Goal: Task Accomplishment & Management: Use online tool/utility

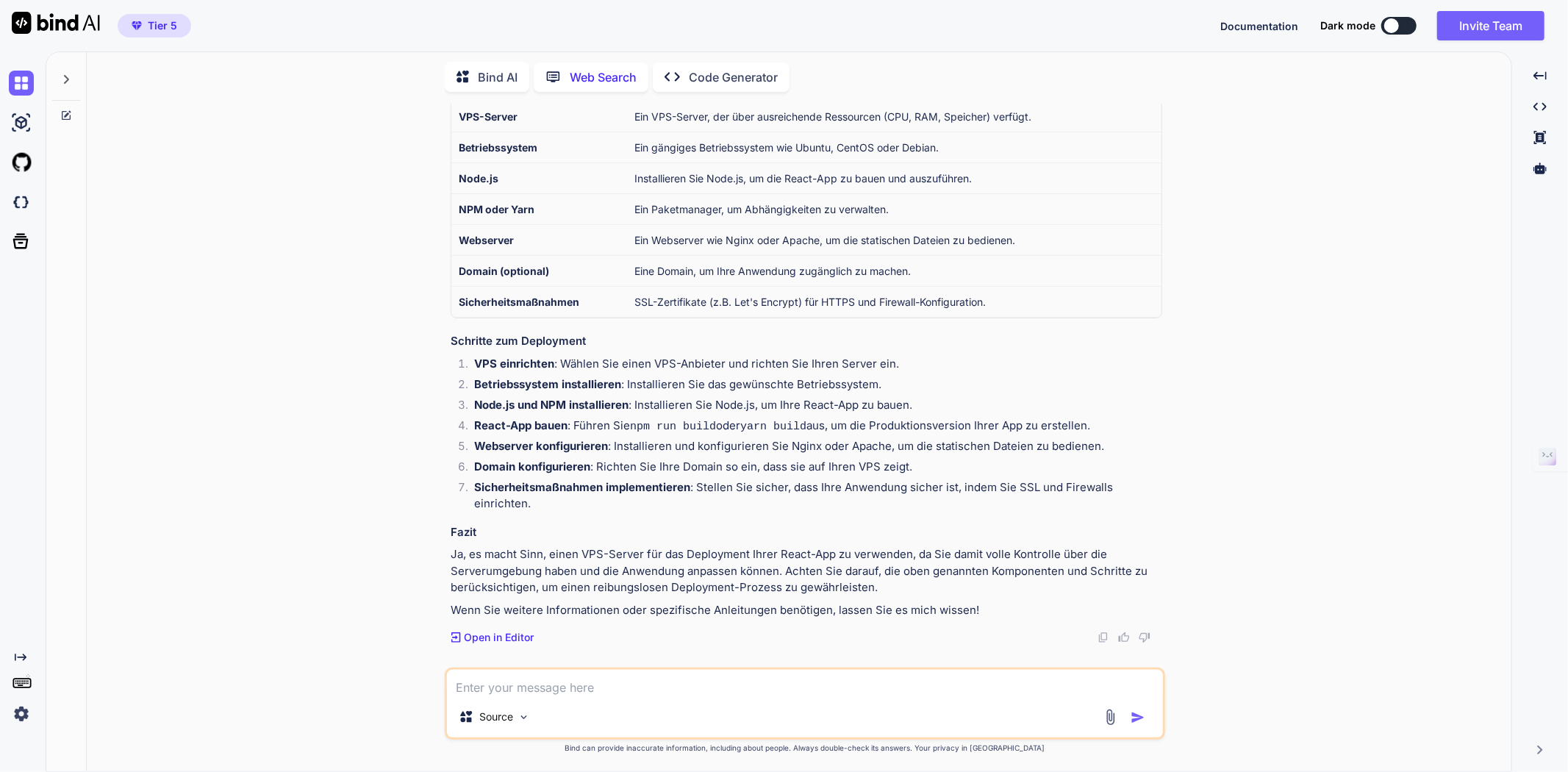
click at [1254, 25] on div at bounding box center [1391, 25] width 15 height 15
click at [1254, 21] on button at bounding box center [1399, 25] width 35 height 18
click at [75, 109] on div at bounding box center [66, 115] width 39 height 11
click at [67, 109] on icon at bounding box center [66, 115] width 11 height 11
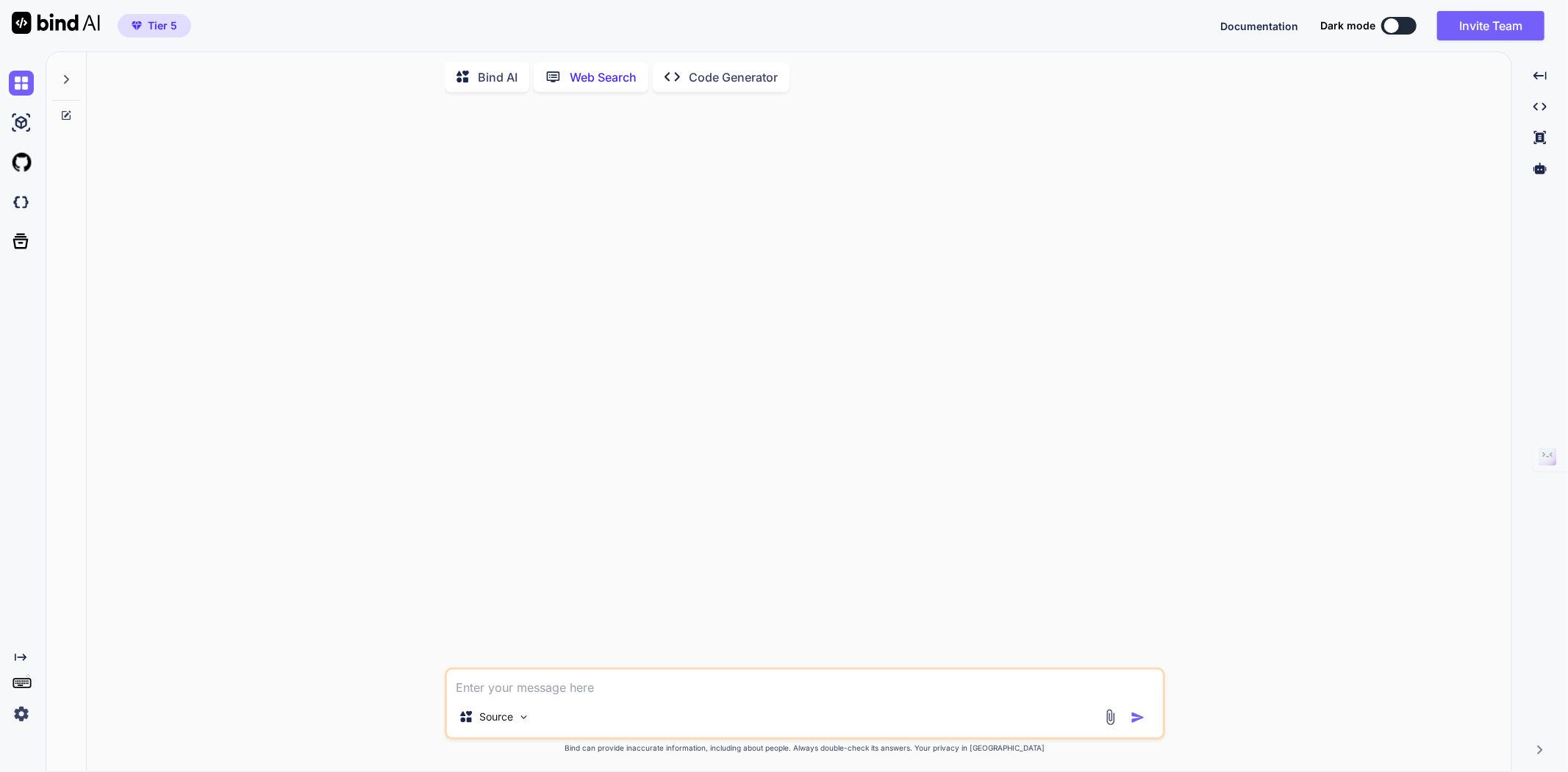
click at [76, 82] on div at bounding box center [67, 75] width 28 height 51
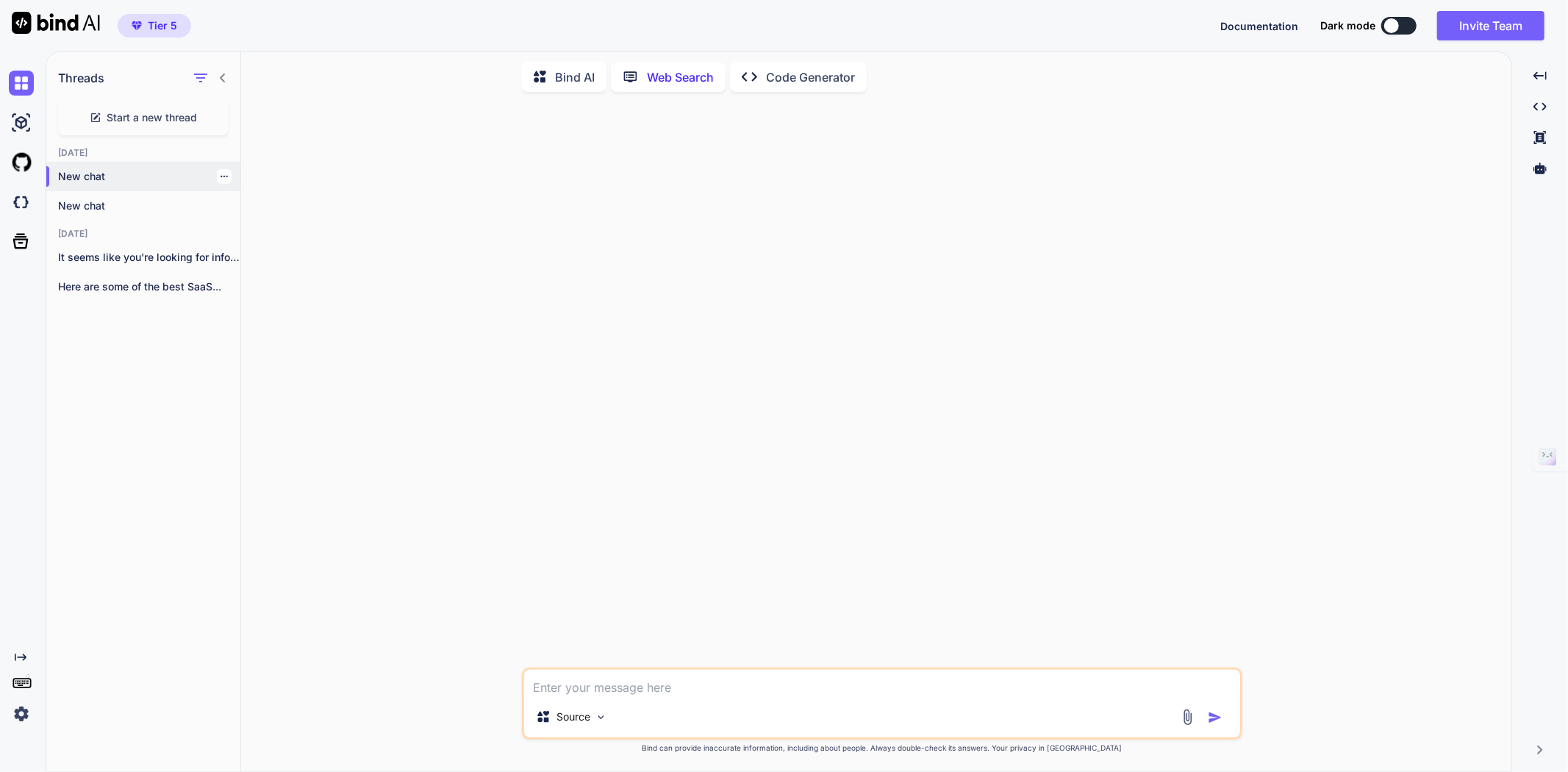
click at [116, 169] on p "New chat" at bounding box center [149, 176] width 182 height 15
click at [99, 199] on p "New chat" at bounding box center [149, 206] width 182 height 15
click at [99, 169] on p "New chat" at bounding box center [149, 176] width 182 height 15
click at [25, 595] on img at bounding box center [21, 713] width 25 height 25
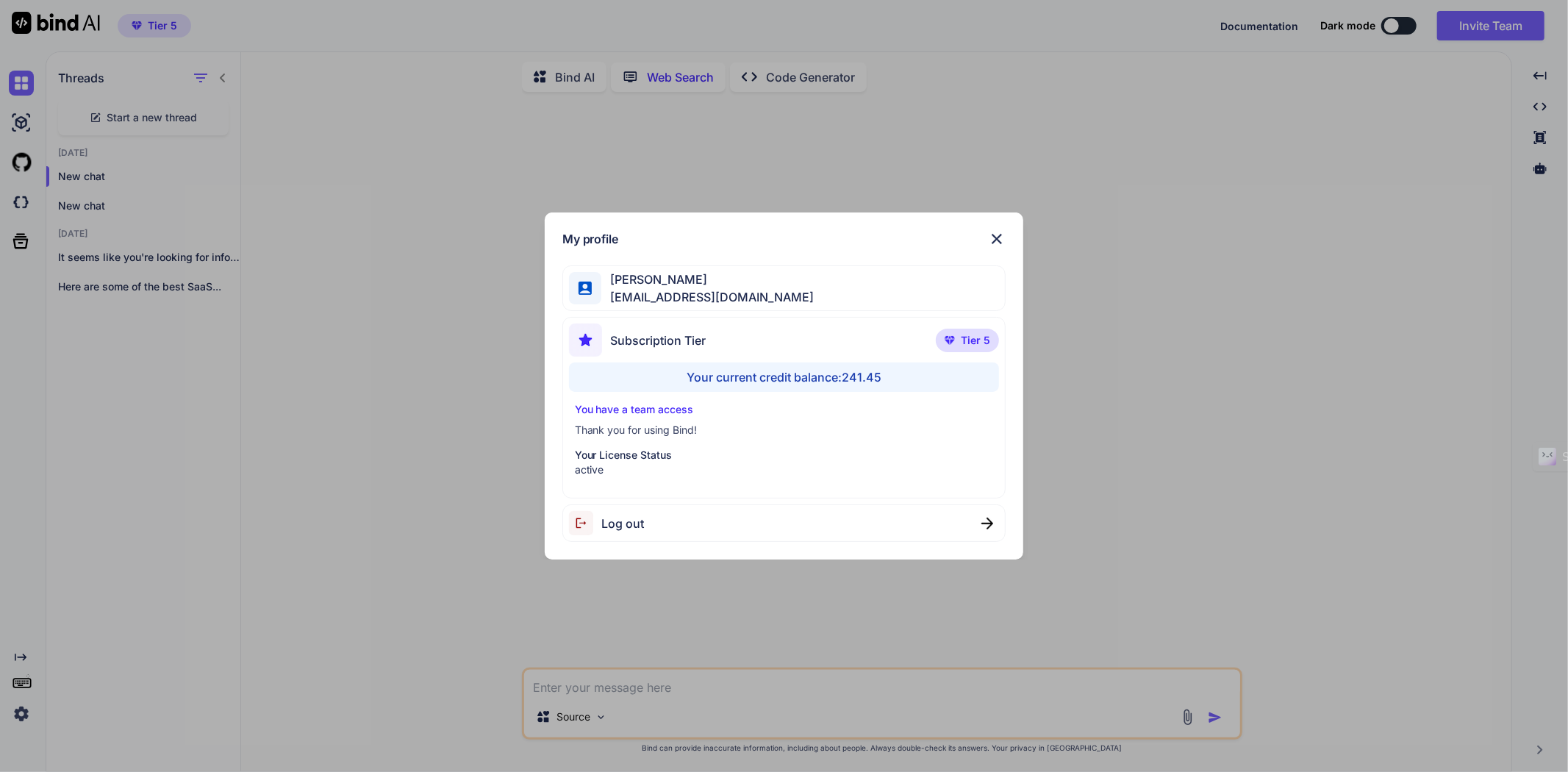
click at [995, 242] on img at bounding box center [996, 239] width 18 height 18
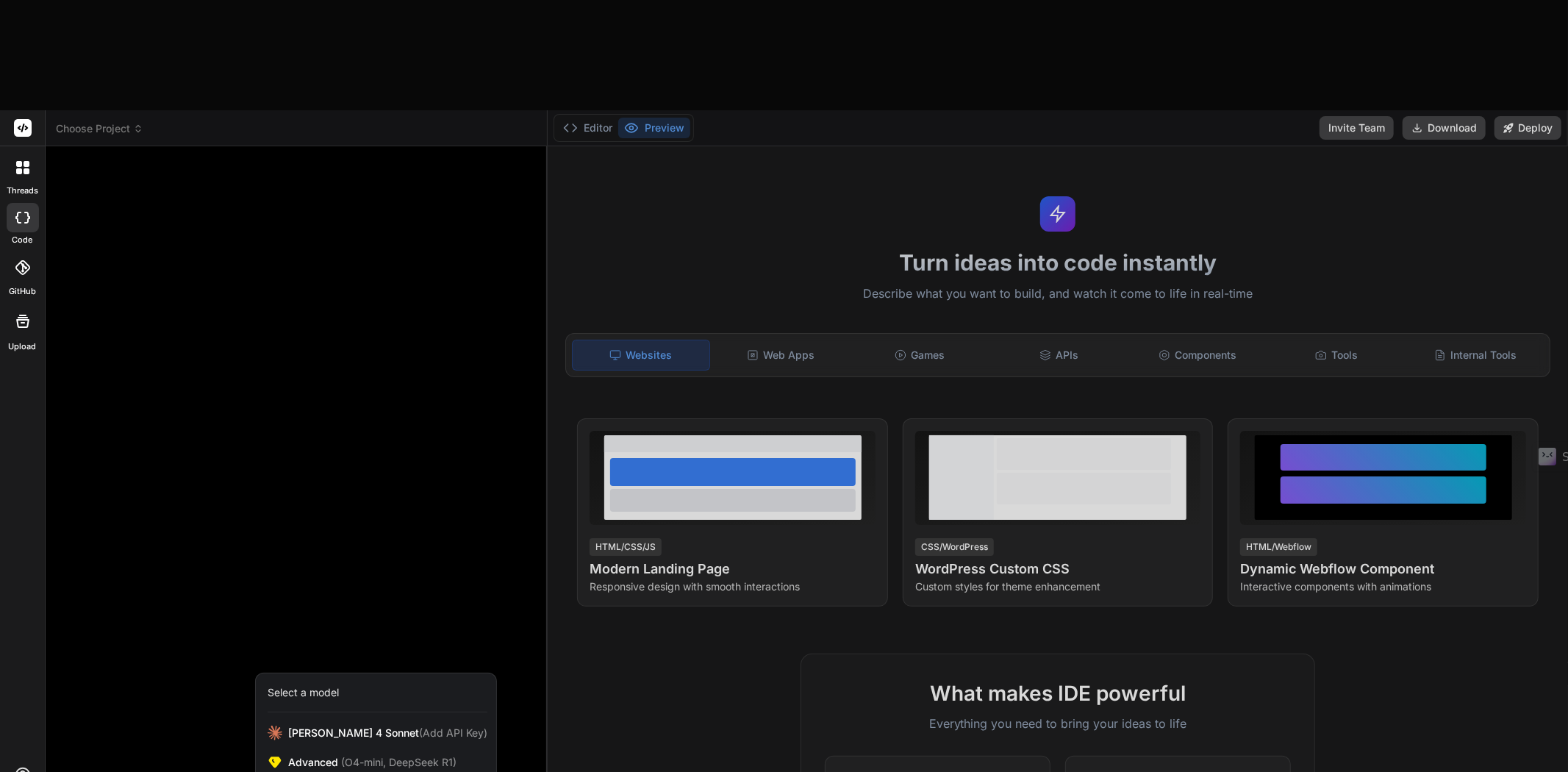
click at [264, 211] on div at bounding box center [784, 386] width 1568 height 772
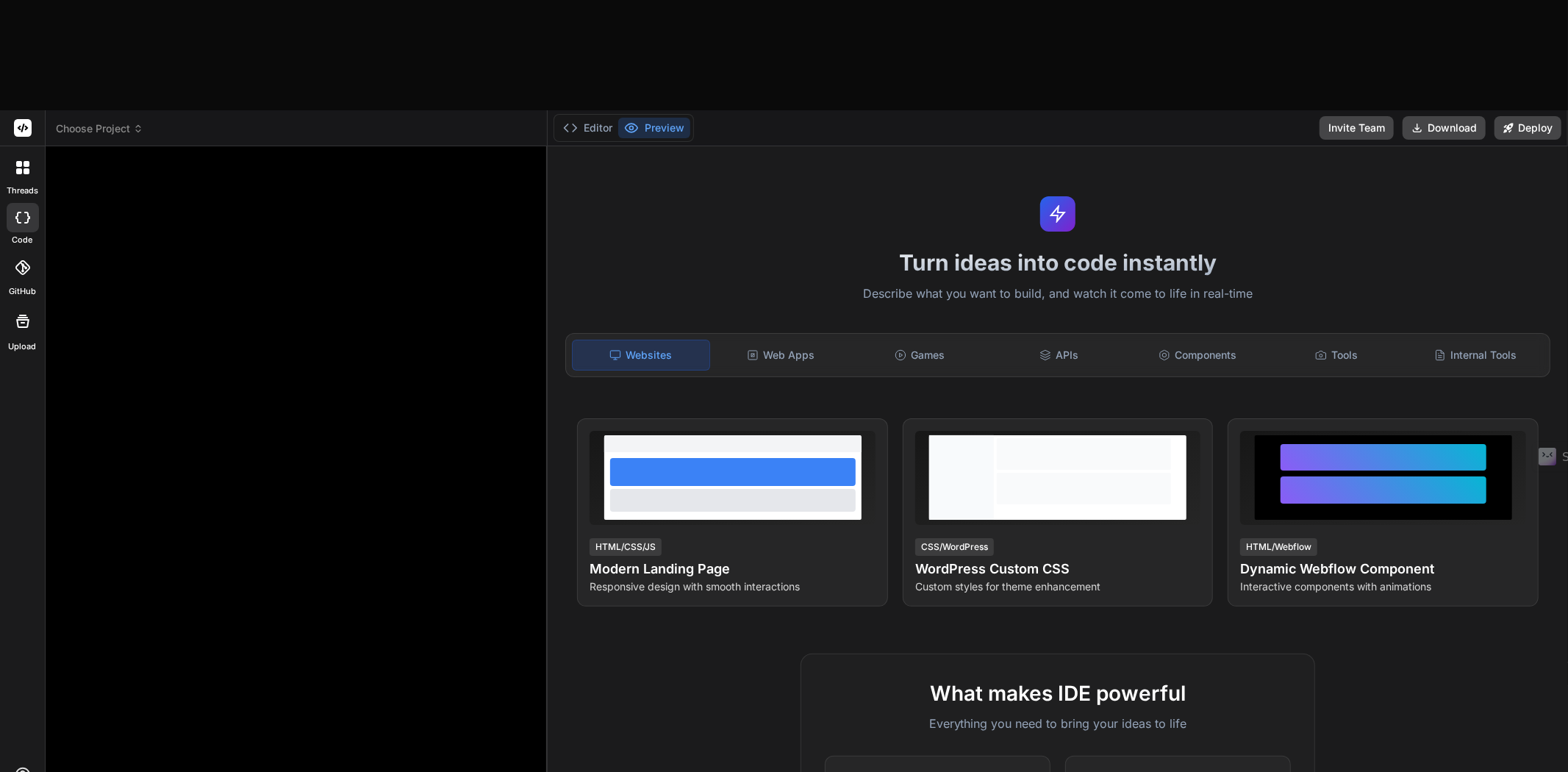
click at [28, 119] on rect at bounding box center [23, 128] width 18 height 18
click at [25, 123] on icon at bounding box center [23, 128] width 11 height 9
click at [103, 110] on header "Choose Project Created with Pixso." at bounding box center [296, 128] width 502 height 36
click at [103, 122] on span "Choose Project" at bounding box center [100, 129] width 88 height 15
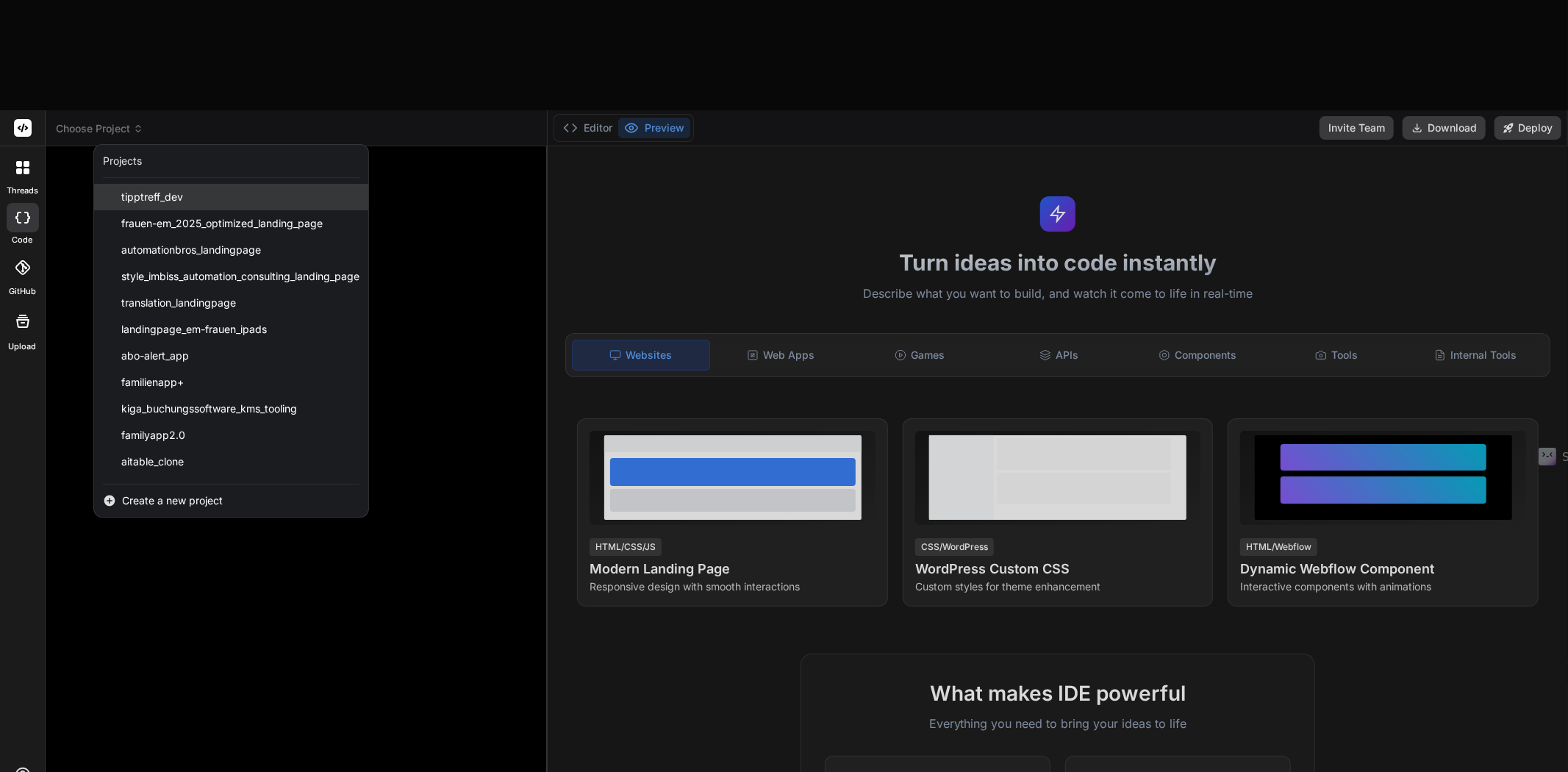
click at [207, 184] on div "tipptreff_dev" at bounding box center [230, 197] width 274 height 26
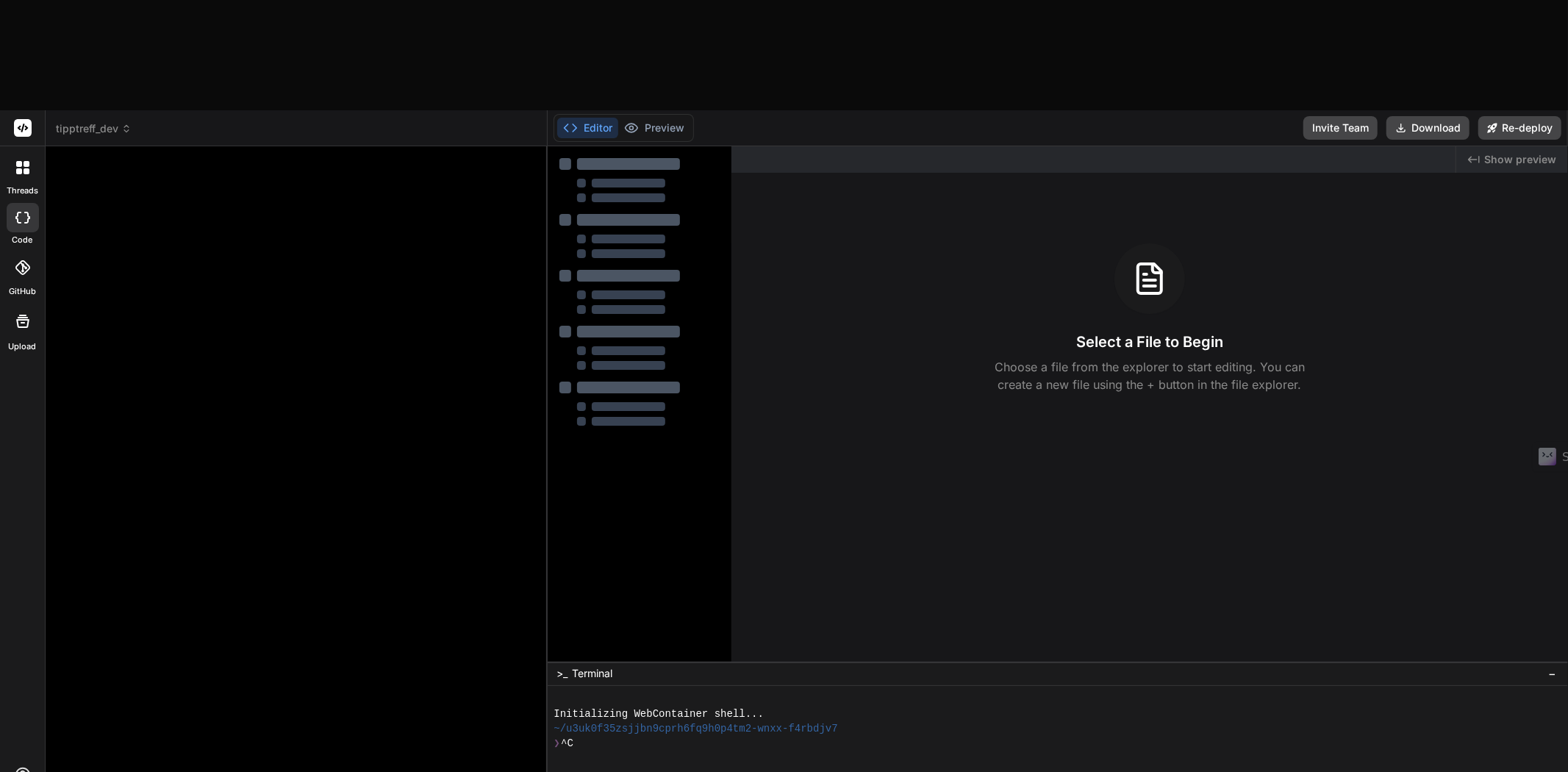
type textarea "x"
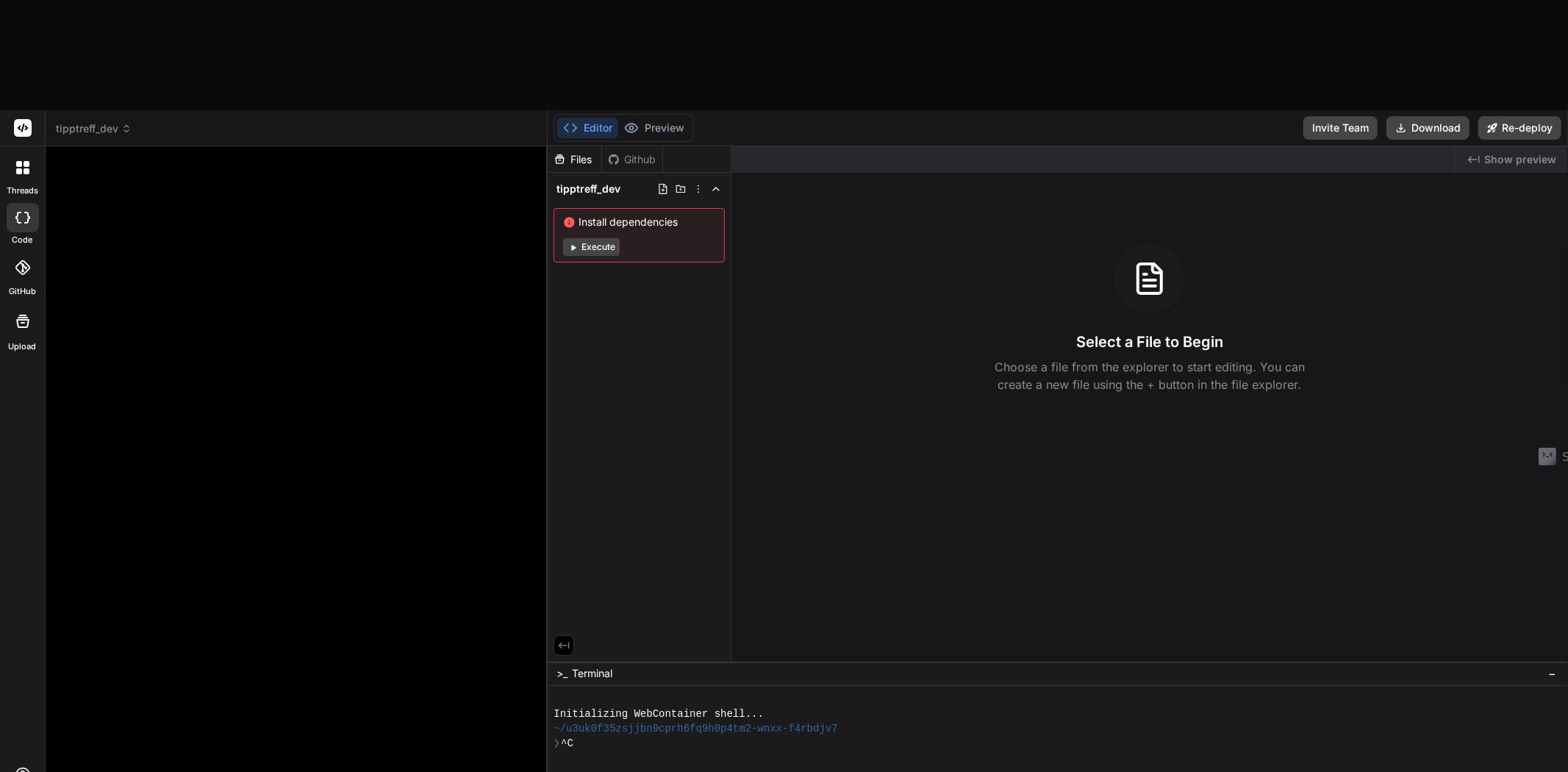
click at [126, 123] on icon at bounding box center [127, 129] width 11 height 11
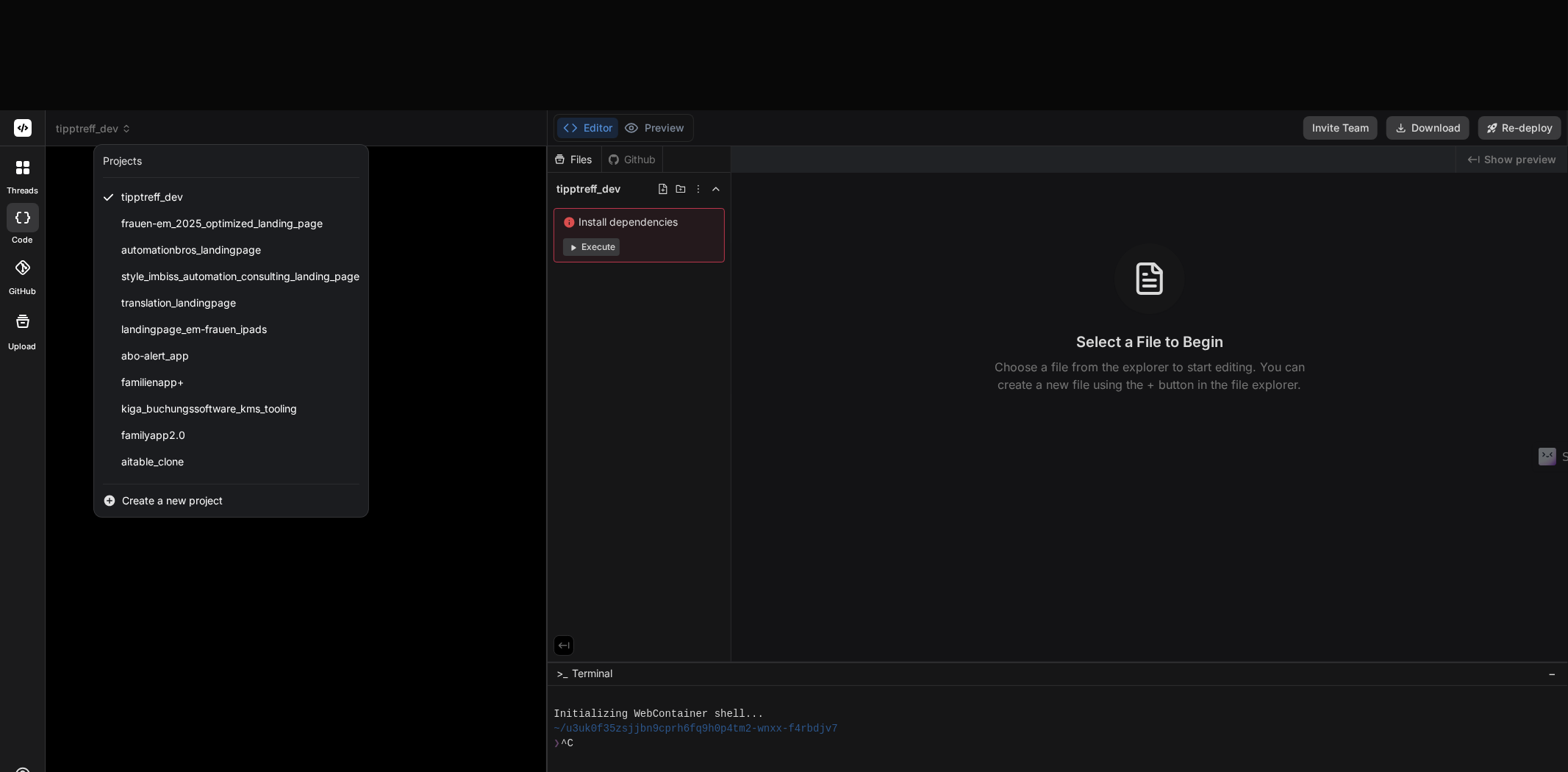
click at [621, 264] on div at bounding box center [784, 386] width 1568 height 772
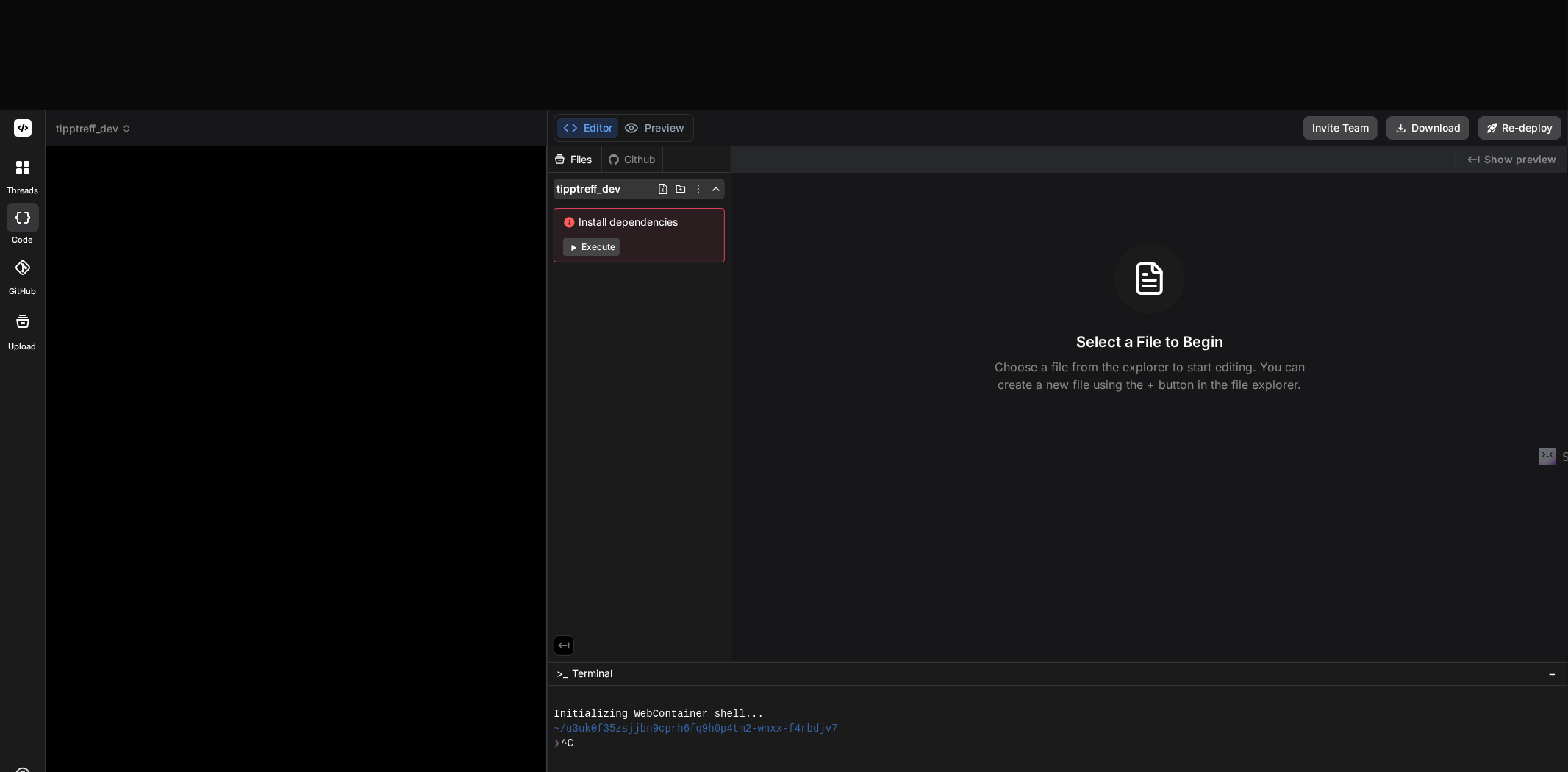
click at [621, 183] on icon at bounding box center [698, 188] width 11 height 11
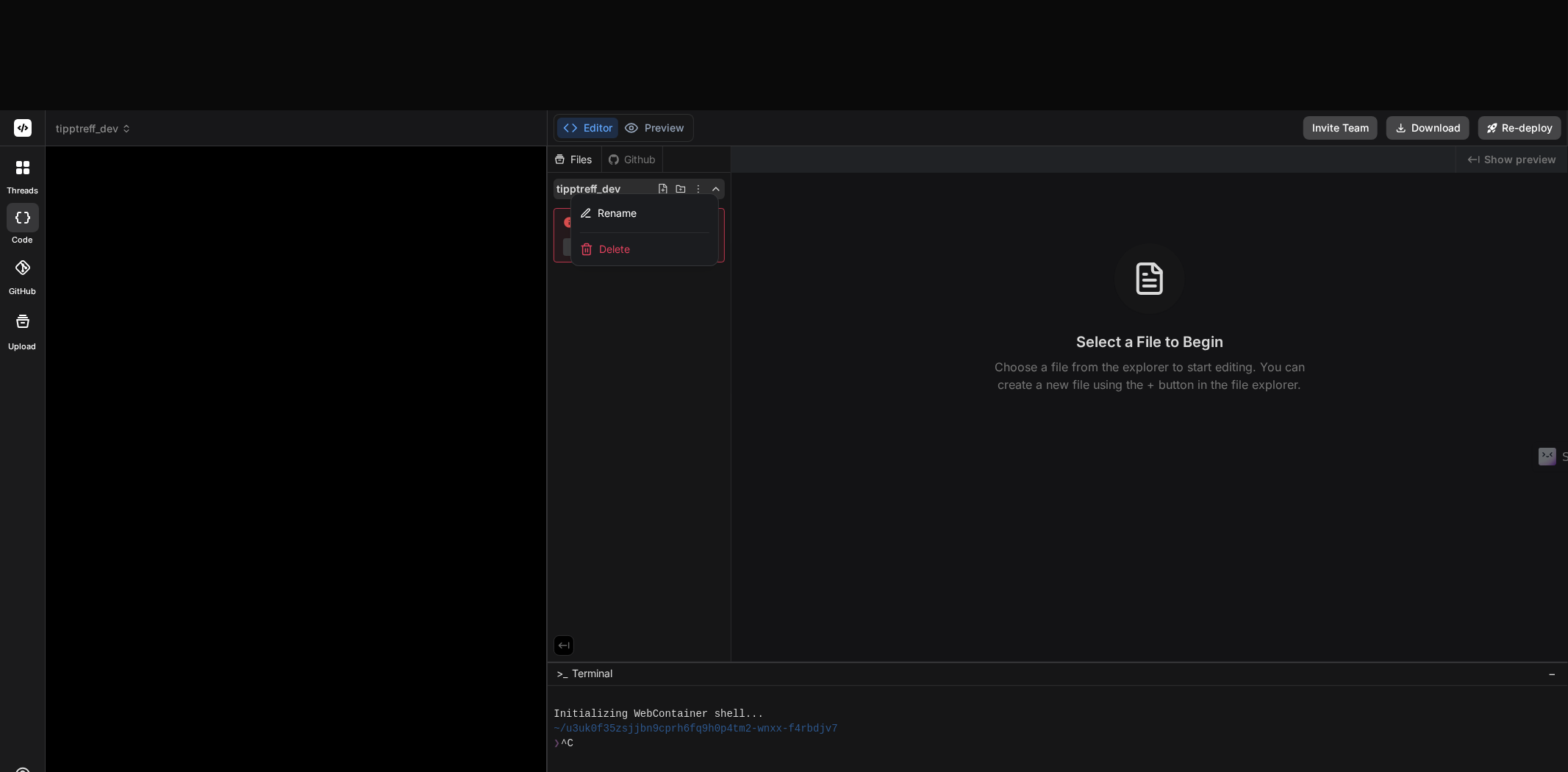
click at [621, 146] on div at bounding box center [1057, 514] width 1020 height 735
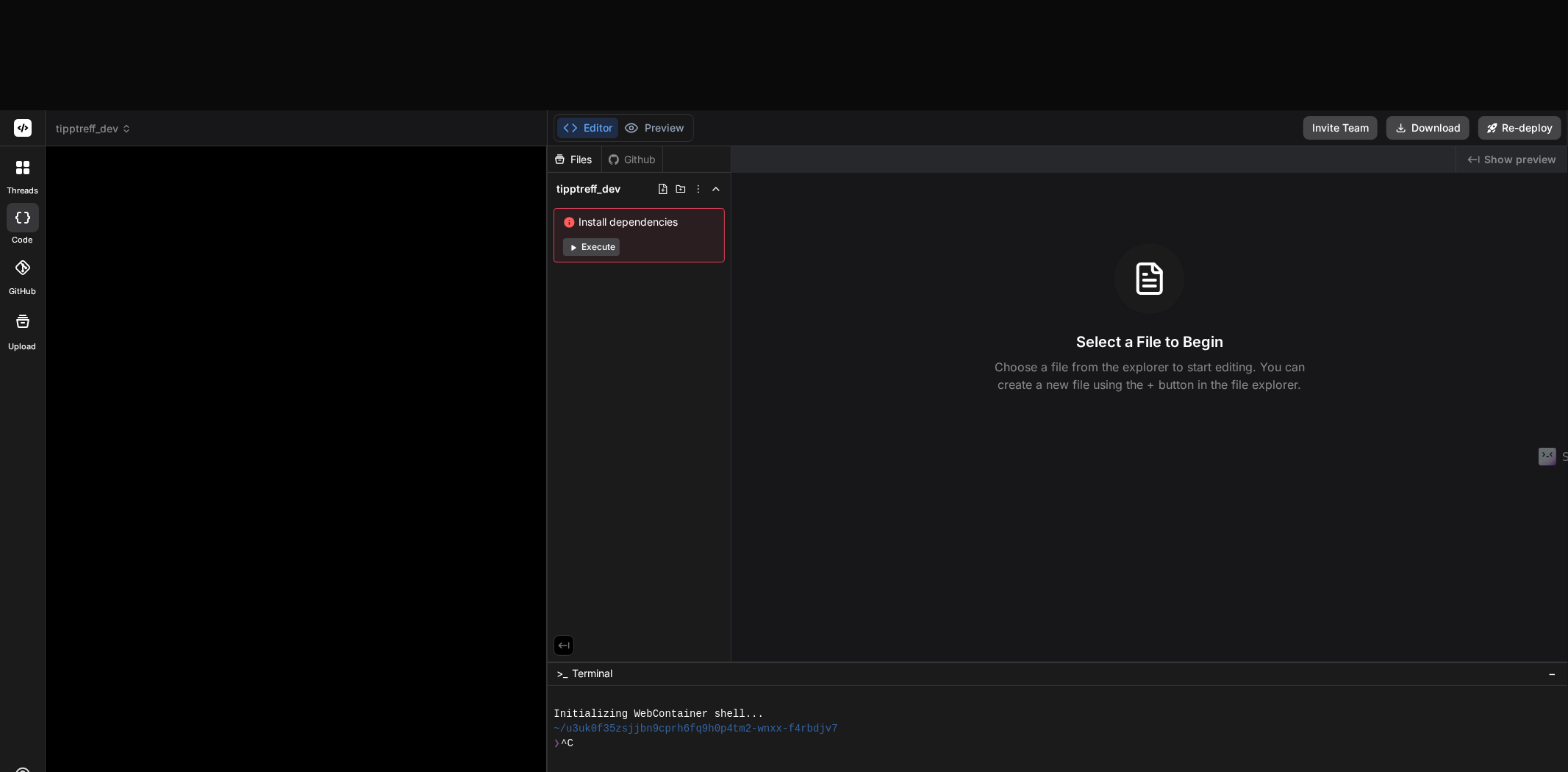
click at [621, 152] on div "Github" at bounding box center [632, 159] width 60 height 15
click at [621, 183] on icon at bounding box center [698, 188] width 11 height 11
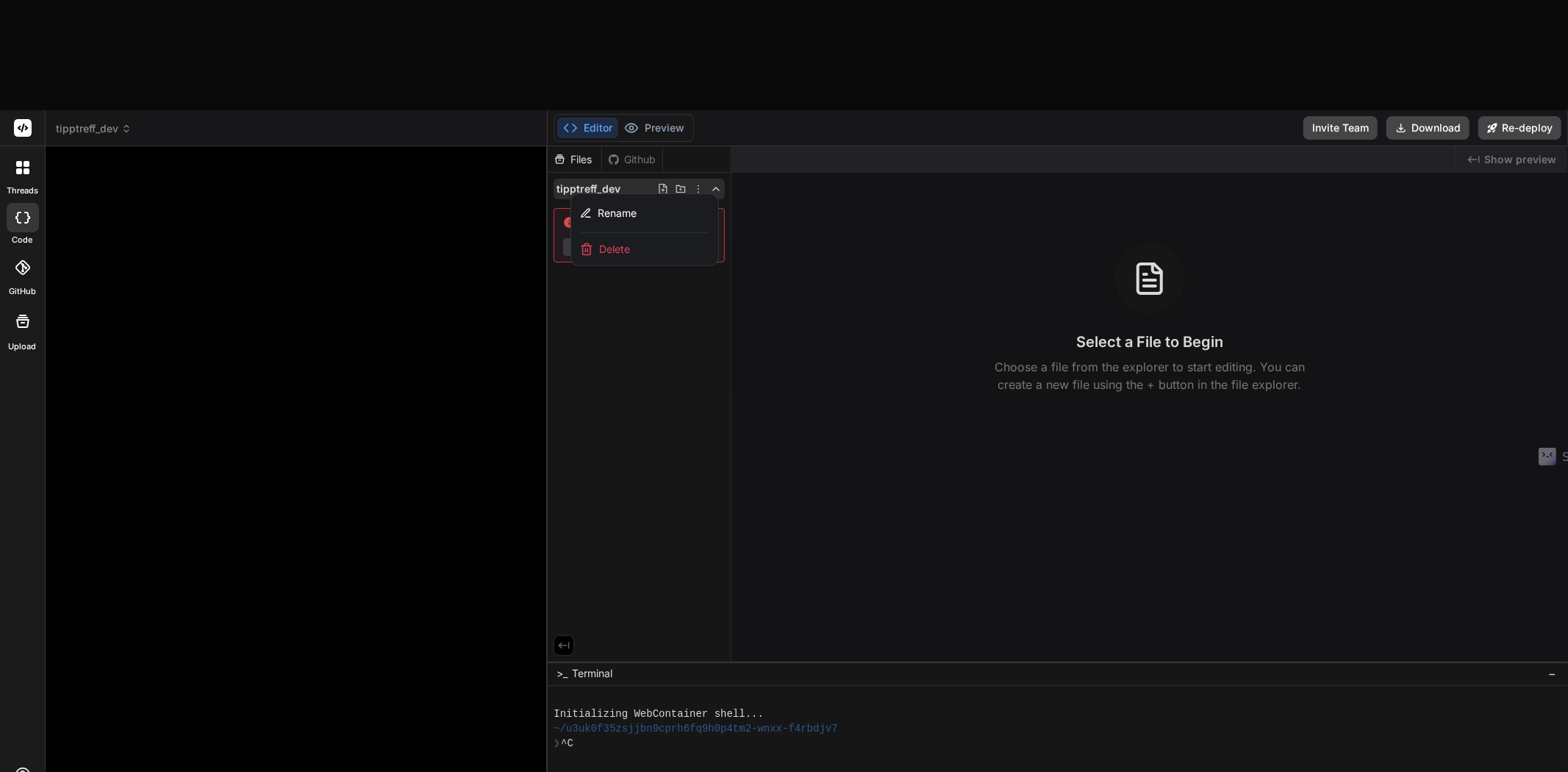
click at [614, 242] on span "Delete" at bounding box center [614, 249] width 31 height 15
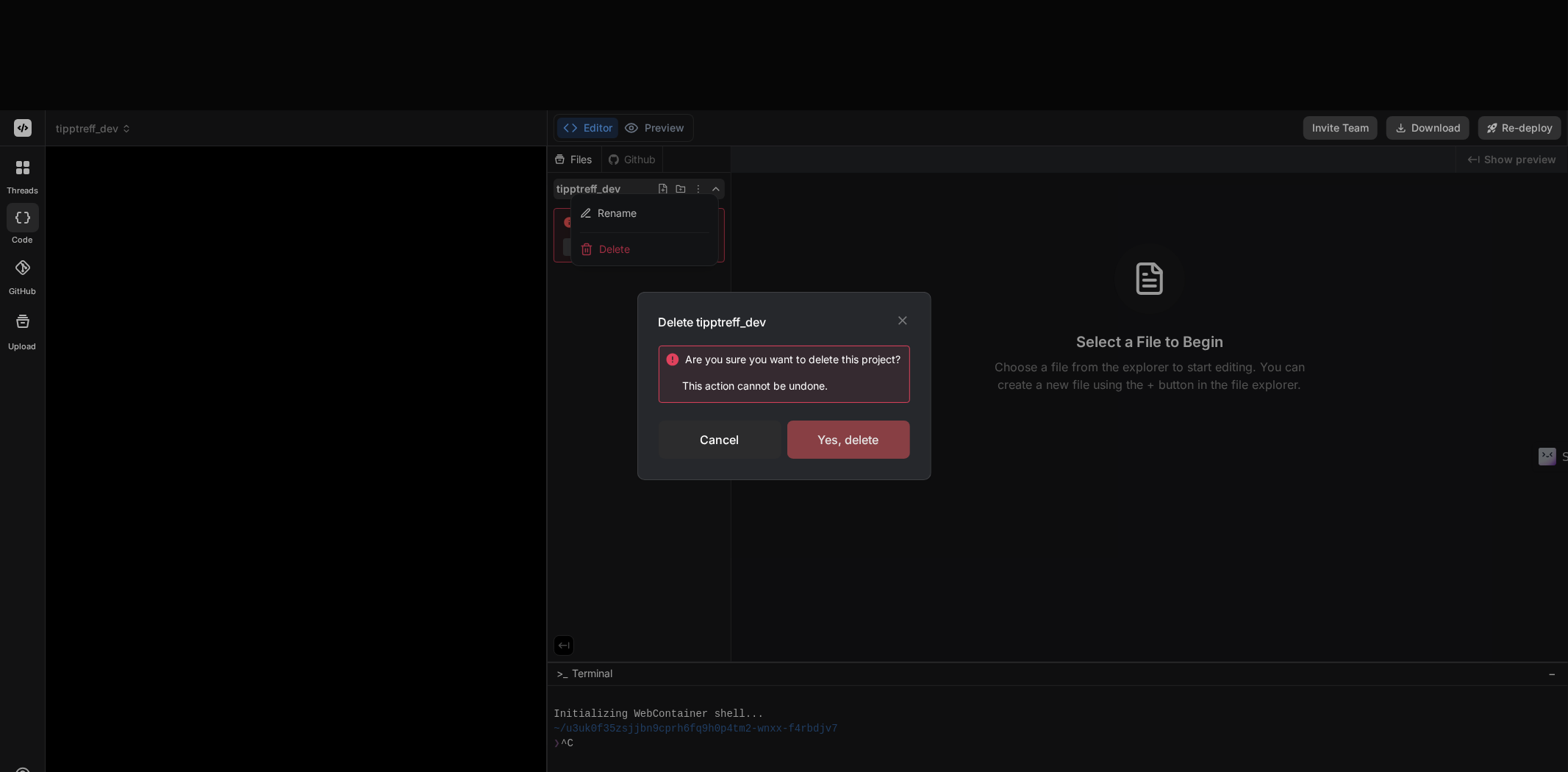
click at [621, 274] on div "Yes, delete" at bounding box center [848, 439] width 123 height 39
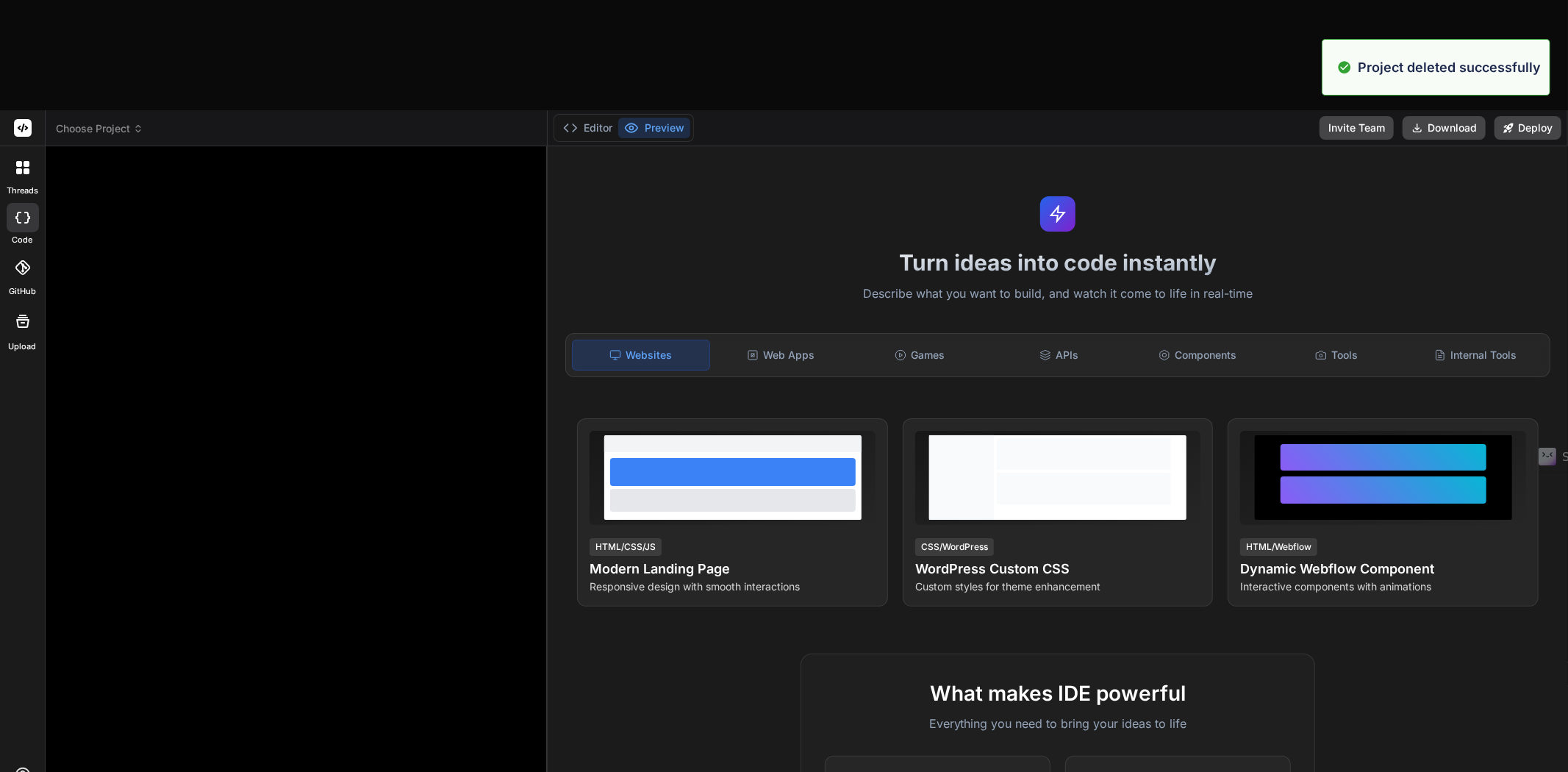
click at [144, 122] on div "Choose Project" at bounding box center [296, 129] width 481 height 15
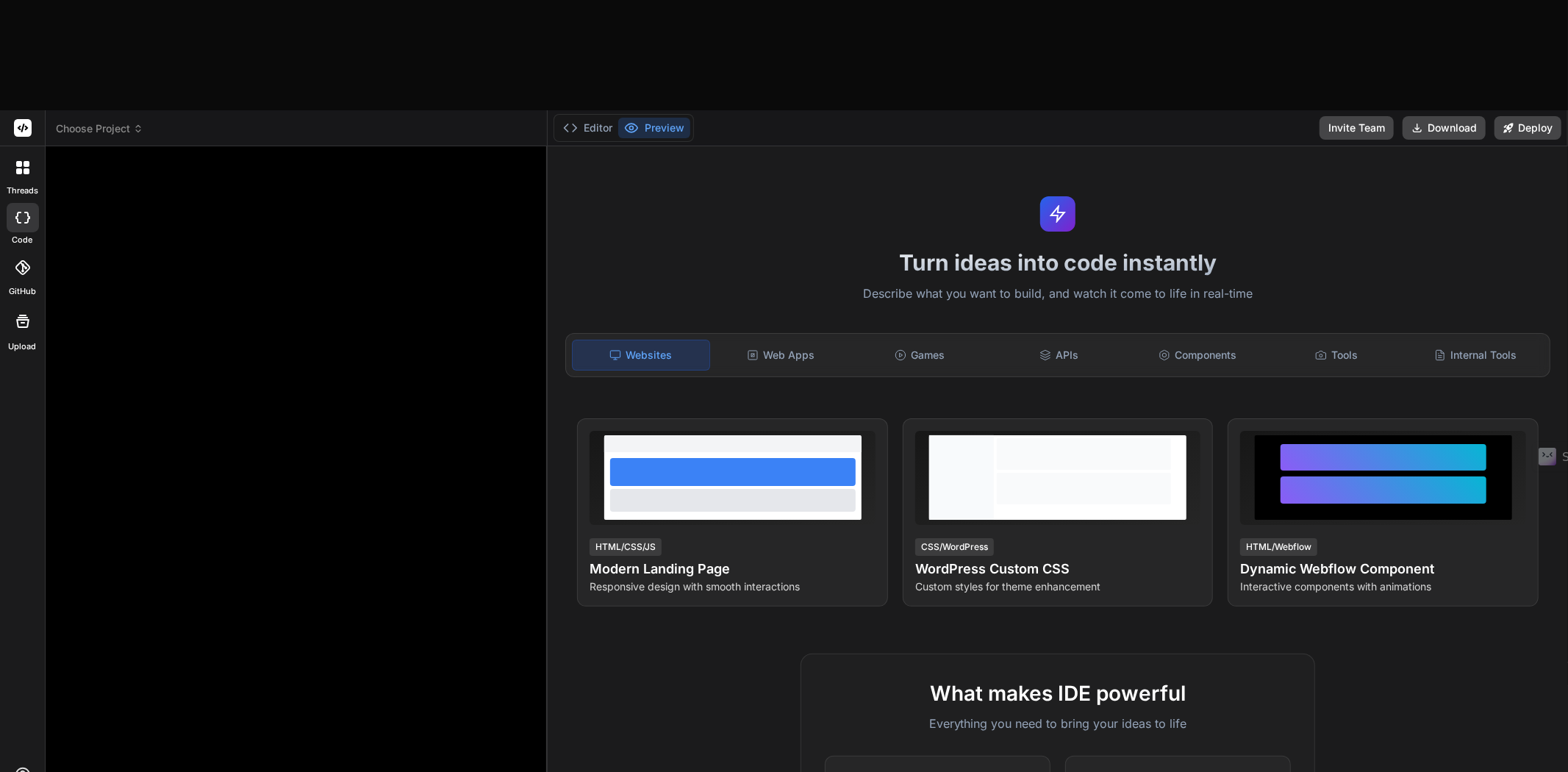
click at [135, 123] on icon at bounding box center [138, 129] width 11 height 11
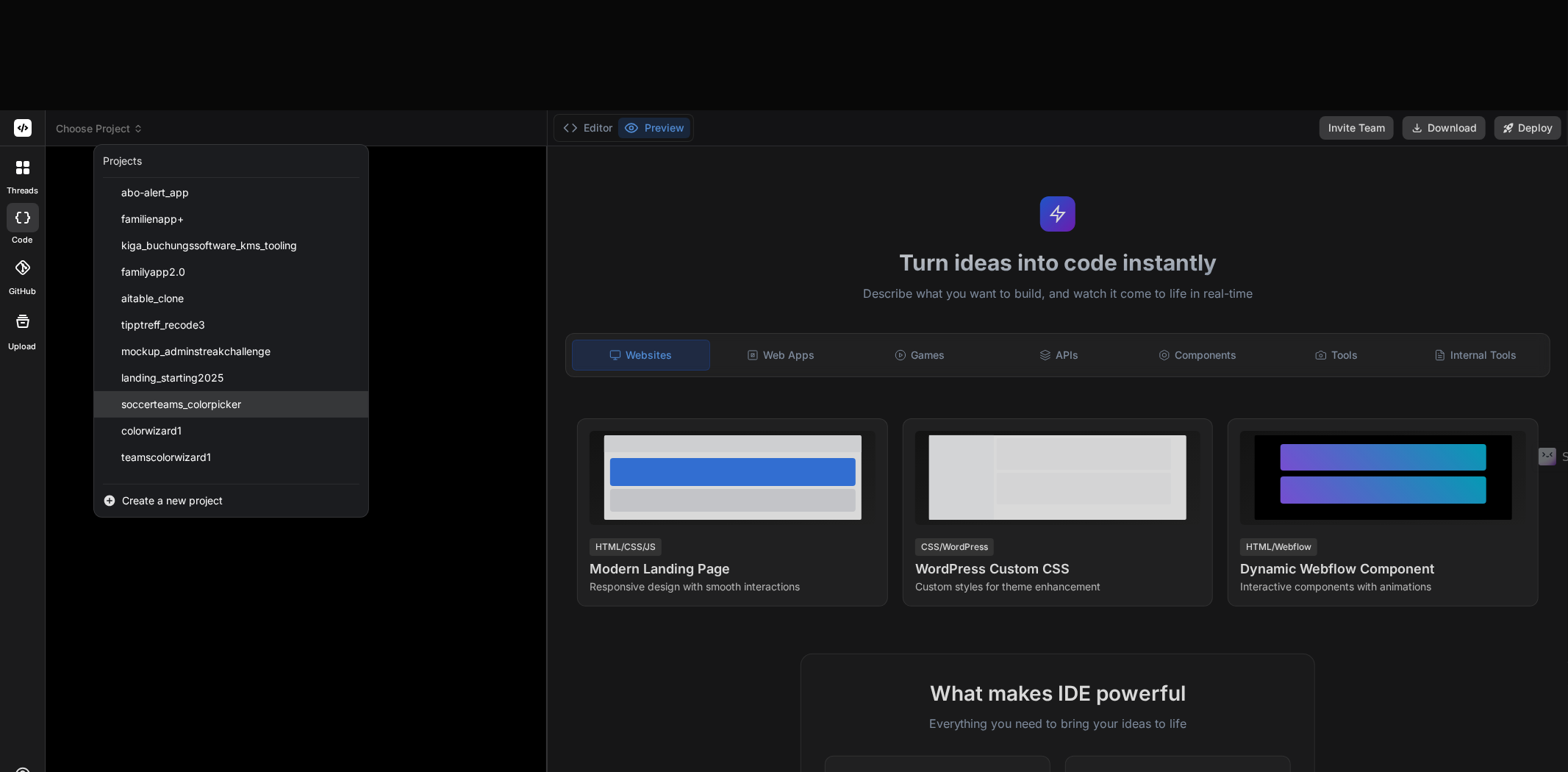
scroll to position [235, 0]
